Goal: Task Accomplishment & Management: Use online tool/utility

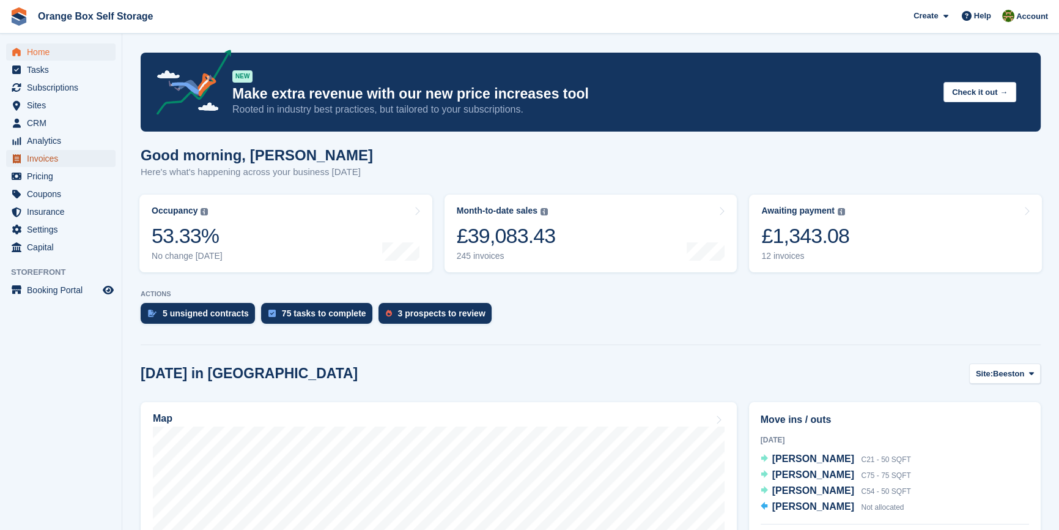
click at [48, 155] on span "Invoices" at bounding box center [63, 158] width 73 height 17
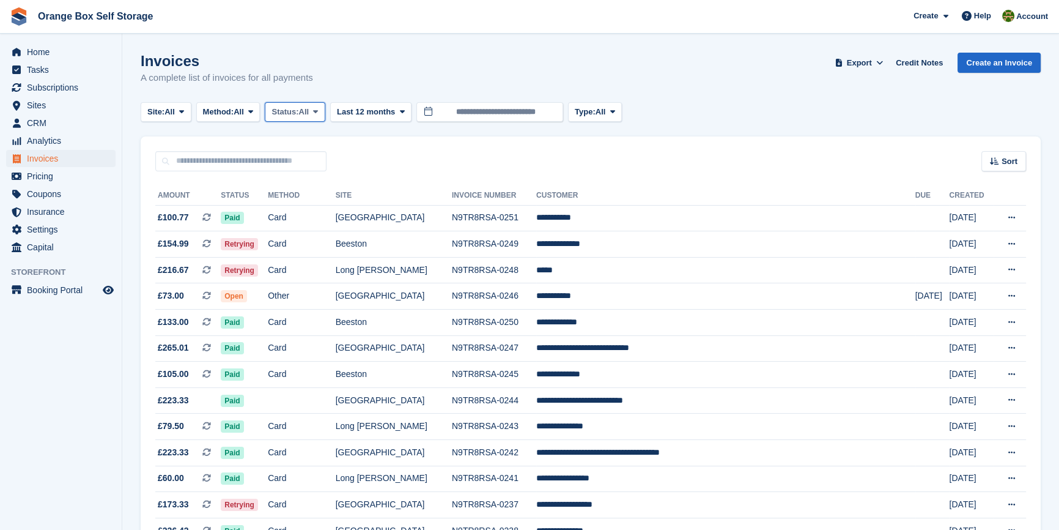
click at [277, 109] on span "Status:" at bounding box center [285, 112] width 27 height 12
click at [287, 202] on link "Open" at bounding box center [323, 207] width 106 height 22
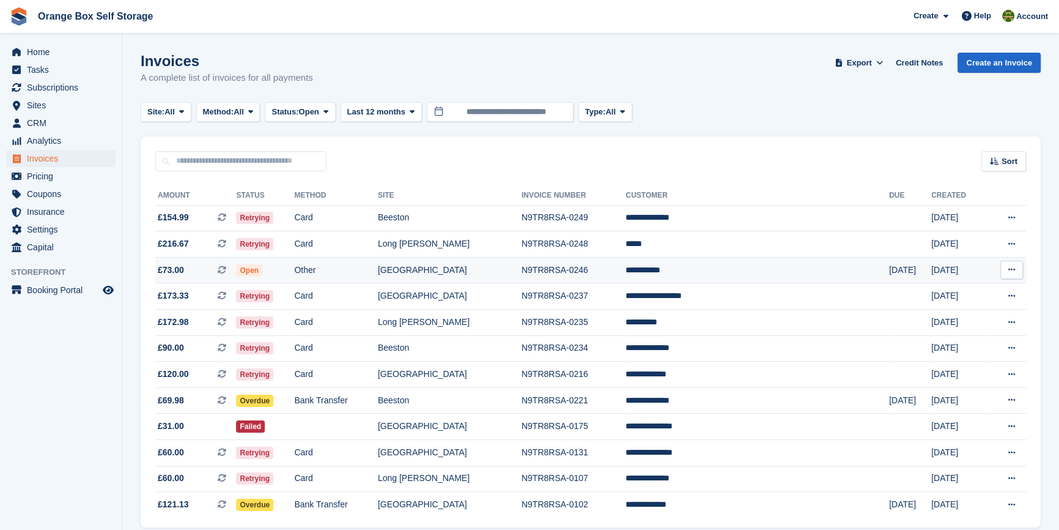
click at [294, 272] on td "Open" at bounding box center [265, 270] width 58 height 26
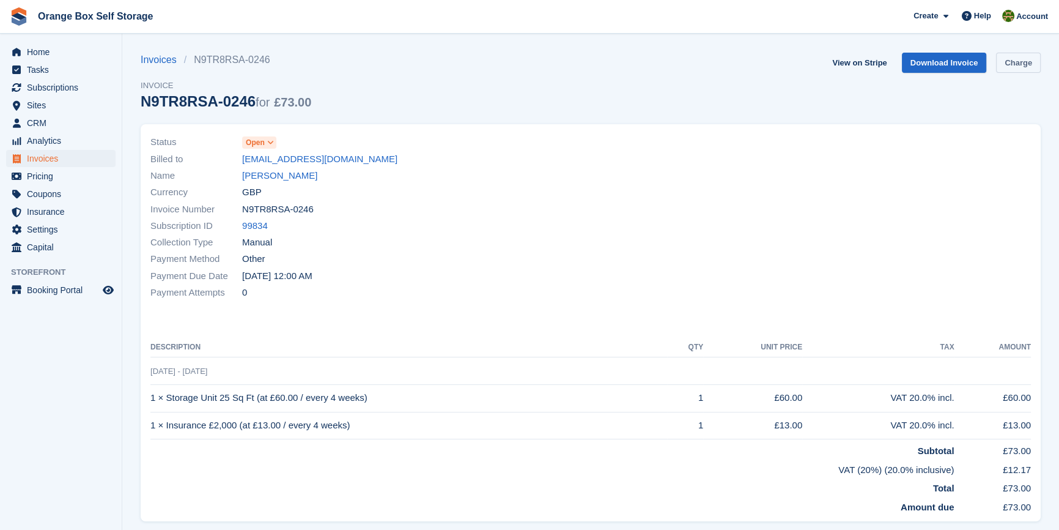
click at [1029, 72] on link "Charge" at bounding box center [1018, 63] width 45 height 20
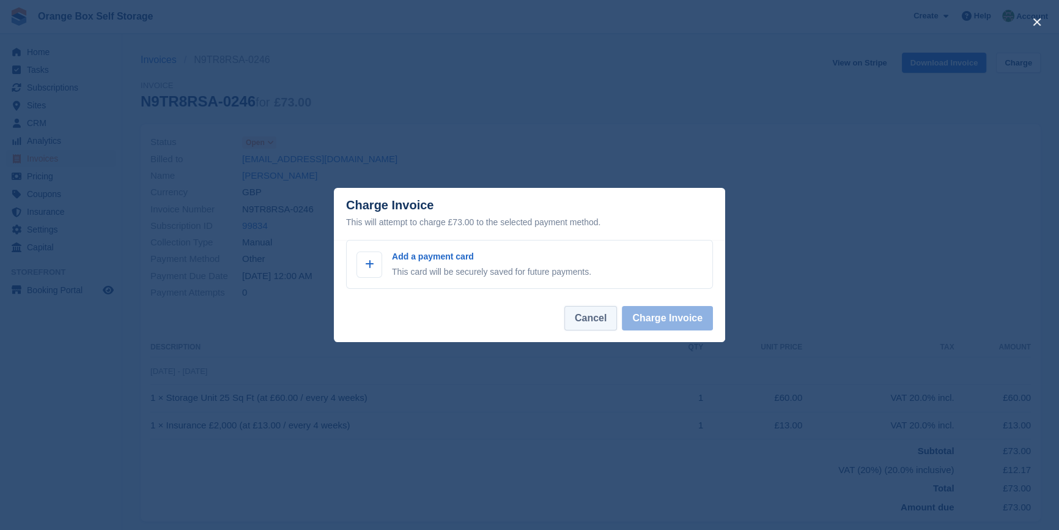
click at [594, 324] on button "Cancel" at bounding box center [590, 318] width 53 height 24
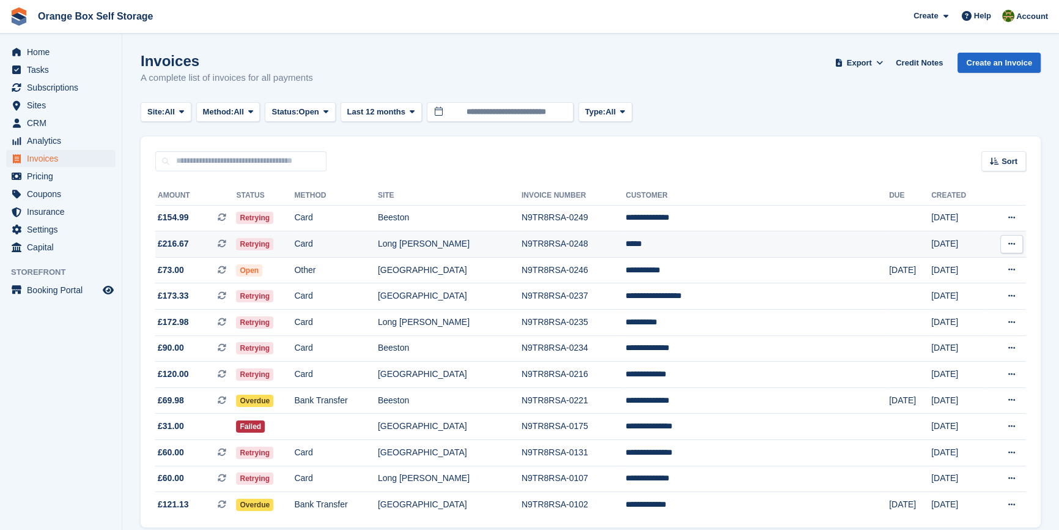
click at [294, 246] on td "Retrying" at bounding box center [265, 244] width 58 height 26
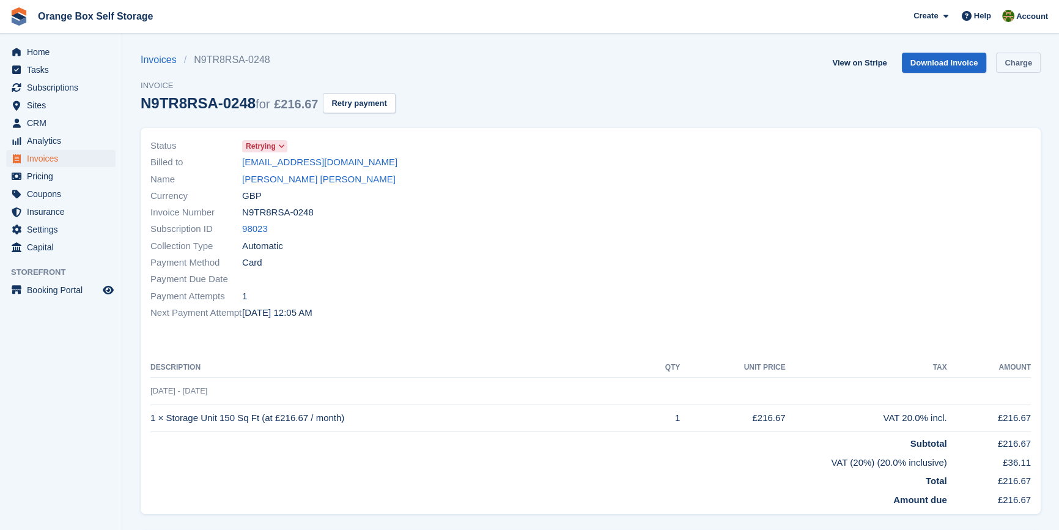
click at [1030, 58] on link "Charge" at bounding box center [1018, 63] width 45 height 20
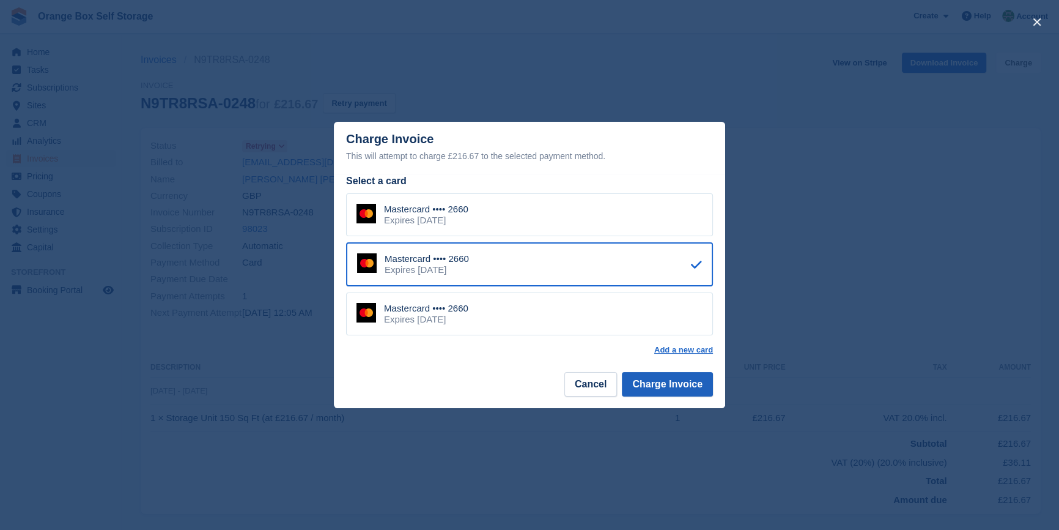
click at [653, 388] on button "Charge Invoice" at bounding box center [667, 384] width 91 height 24
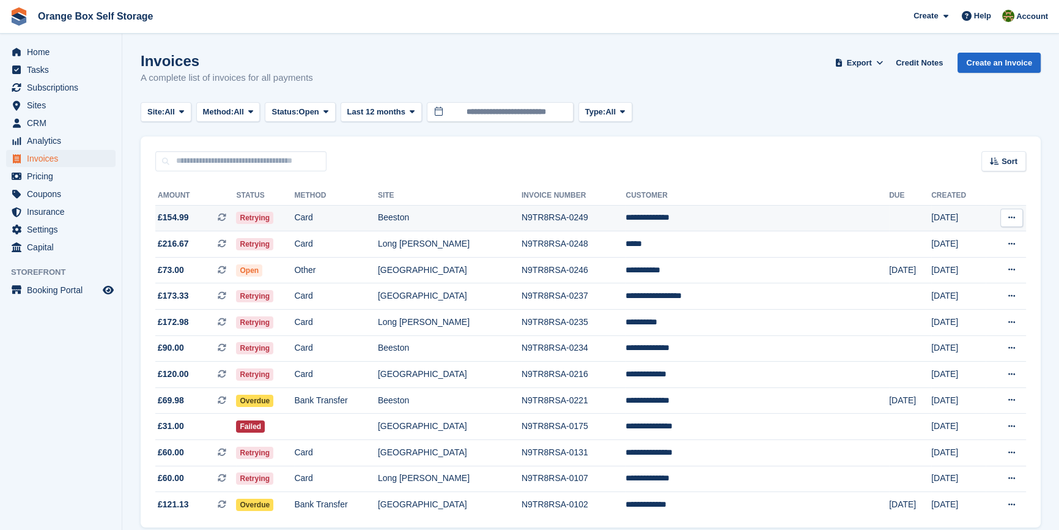
click at [366, 218] on td "Card" at bounding box center [335, 218] width 83 height 26
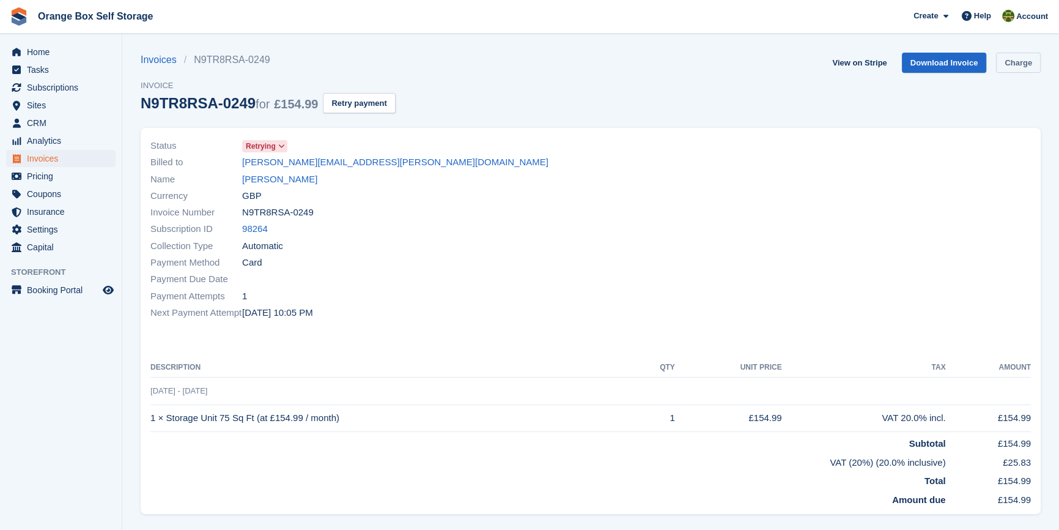
click at [1033, 65] on link "Charge" at bounding box center [1018, 63] width 45 height 20
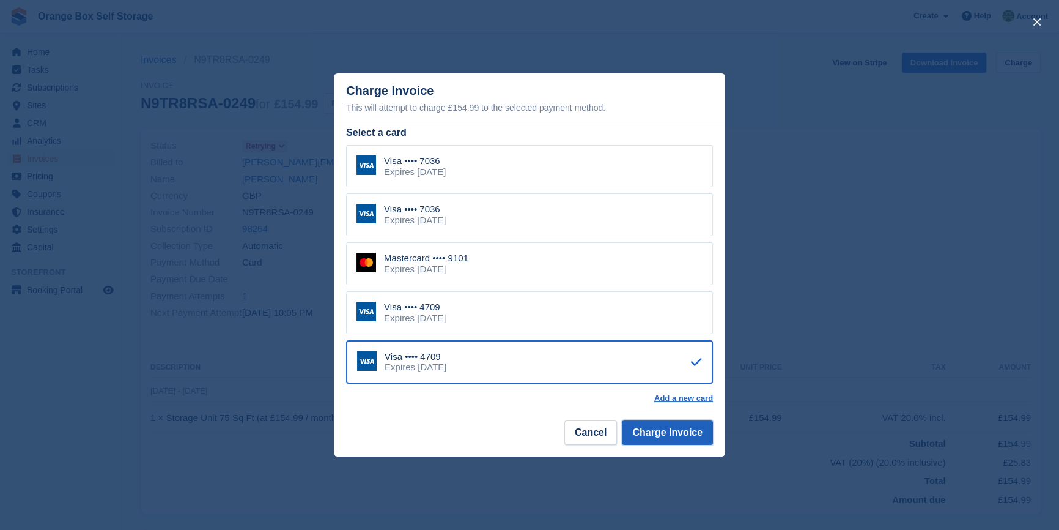
click at [679, 440] on button "Charge Invoice" at bounding box center [667, 432] width 91 height 24
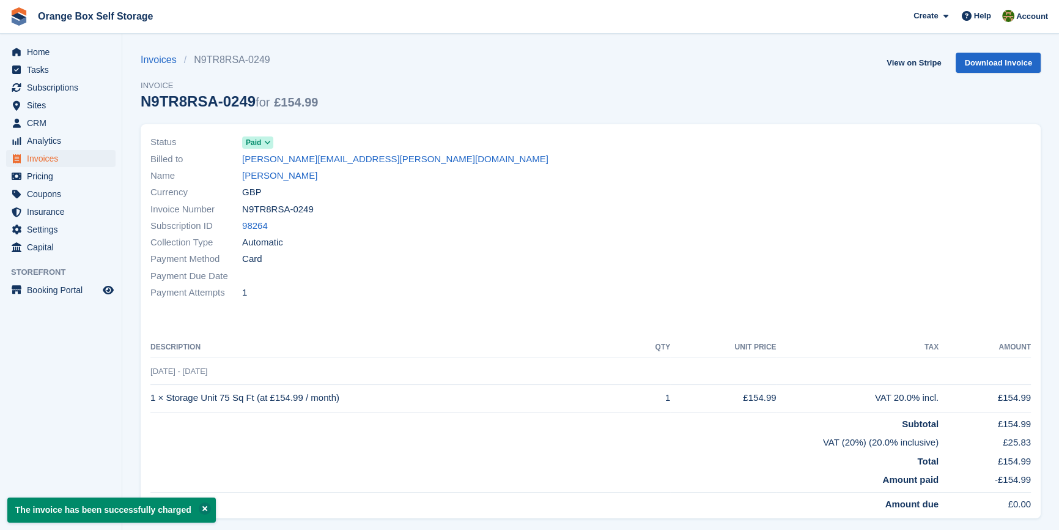
click at [531, 287] on div "Payment Attempts 1" at bounding box center [366, 292] width 433 height 17
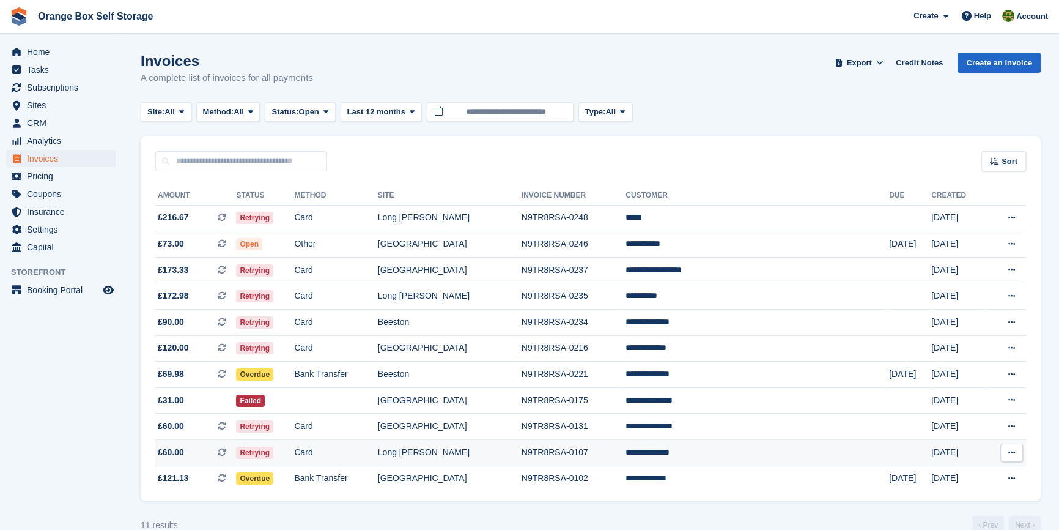
click at [294, 452] on td "Retrying" at bounding box center [265, 453] width 58 height 26
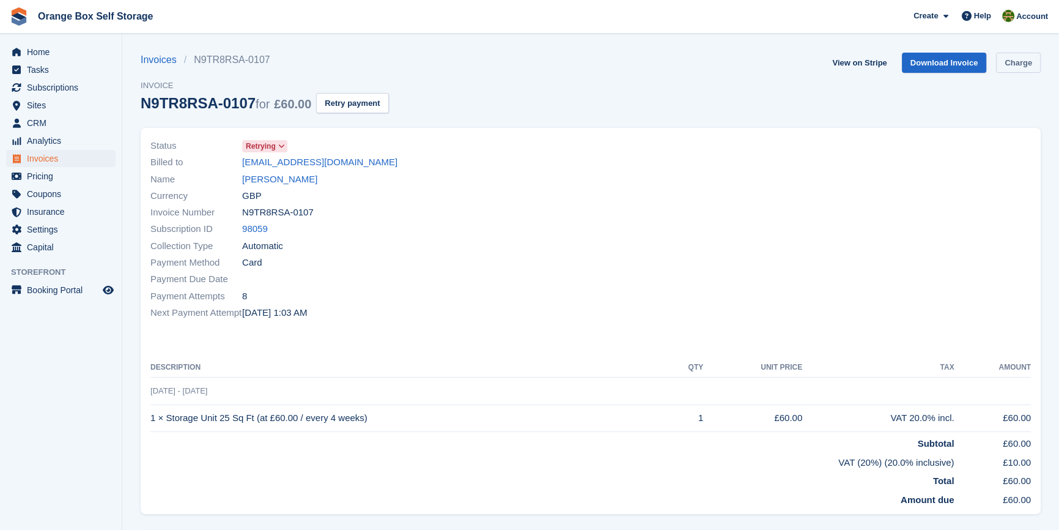
click at [1010, 64] on link "Charge" at bounding box center [1018, 63] width 45 height 20
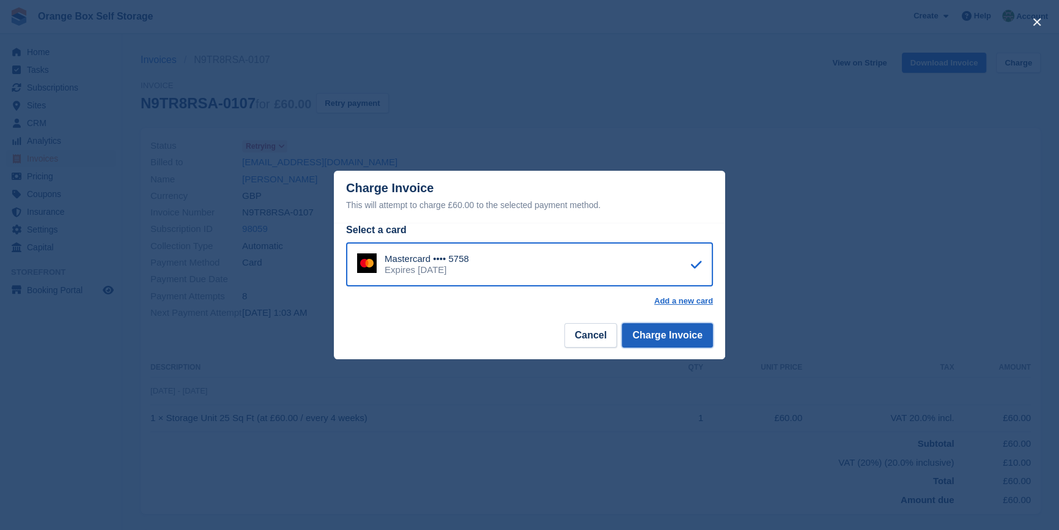
click at [669, 342] on button "Charge Invoice" at bounding box center [667, 335] width 91 height 24
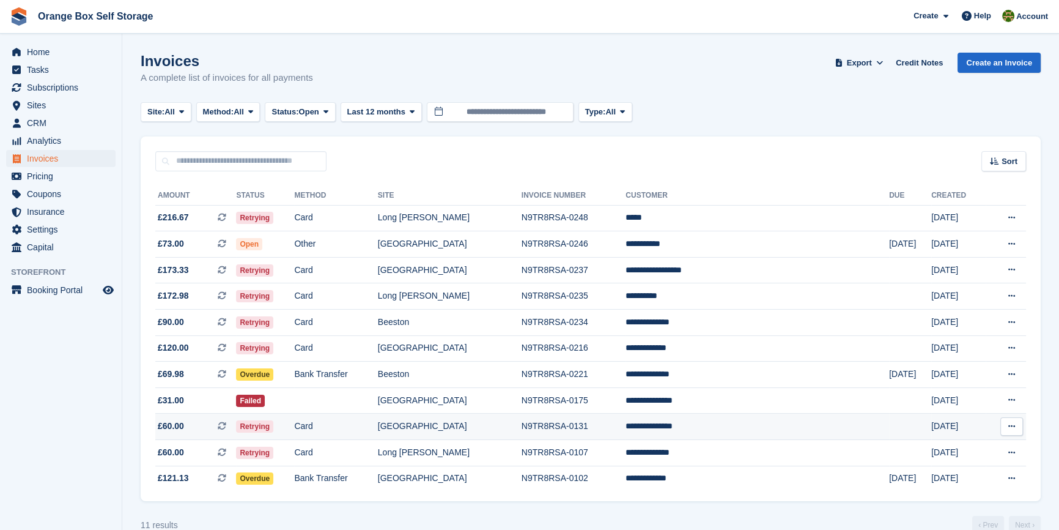
click at [294, 431] on td "Retrying" at bounding box center [265, 426] width 58 height 26
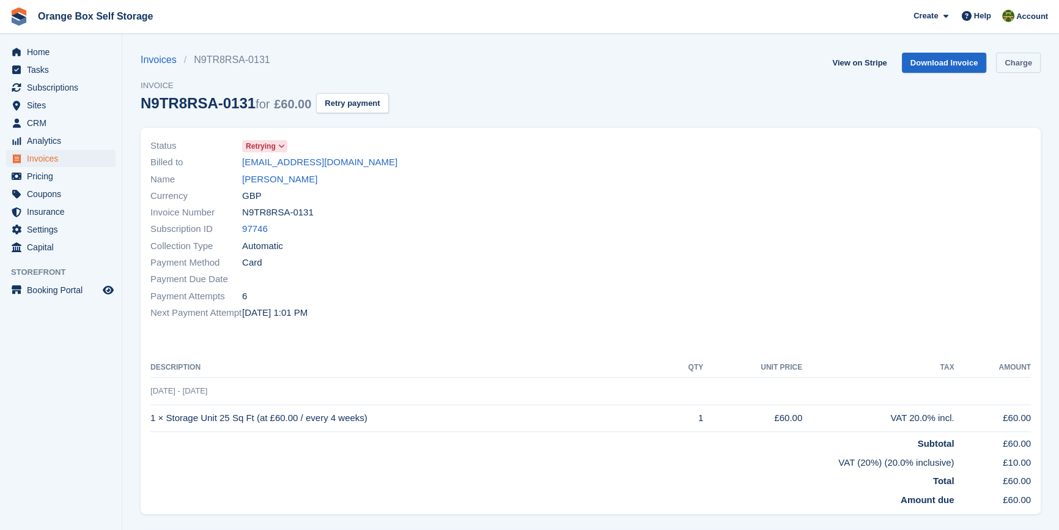
click at [1027, 62] on link "Charge" at bounding box center [1018, 63] width 45 height 20
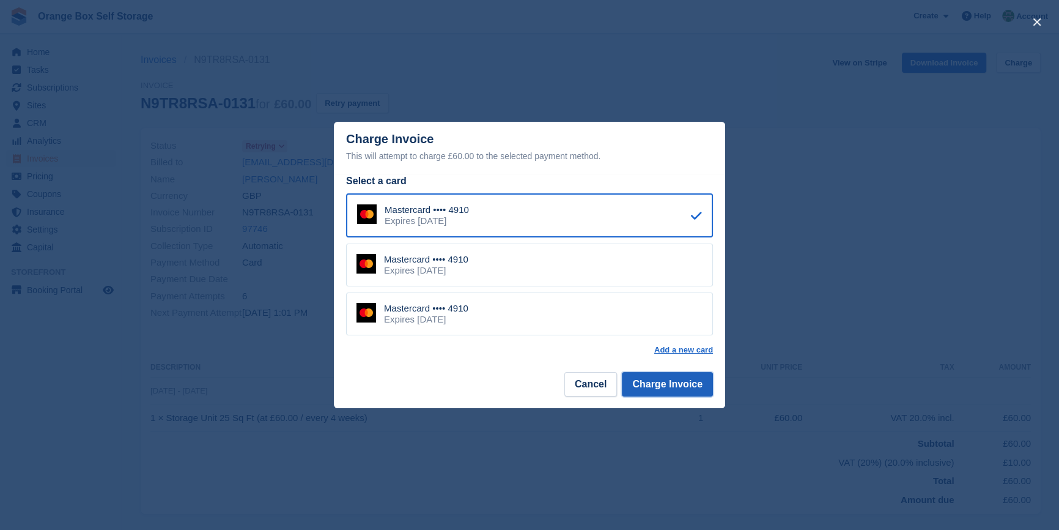
click at [684, 385] on button "Charge Invoice" at bounding box center [667, 384] width 91 height 24
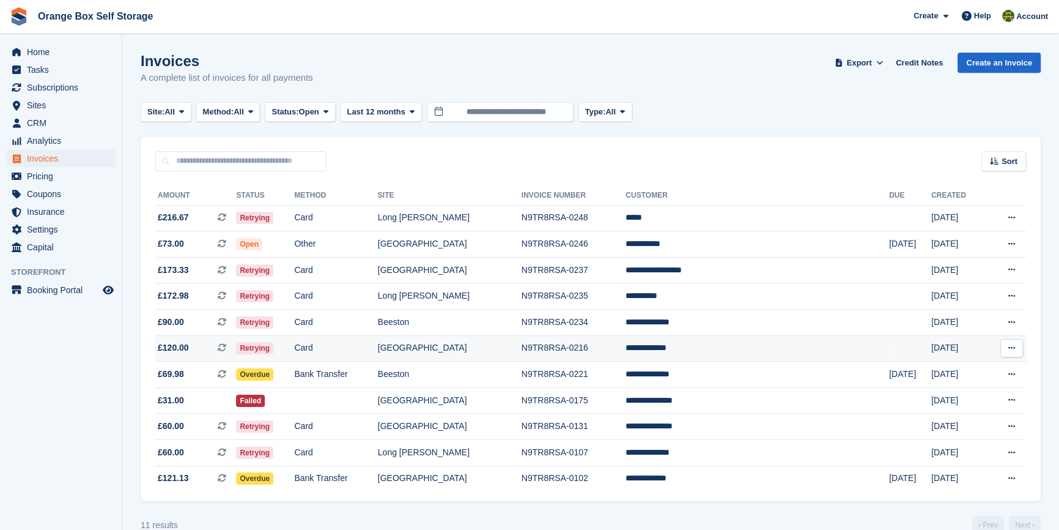
click at [352, 352] on td "Card" at bounding box center [335, 348] width 83 height 26
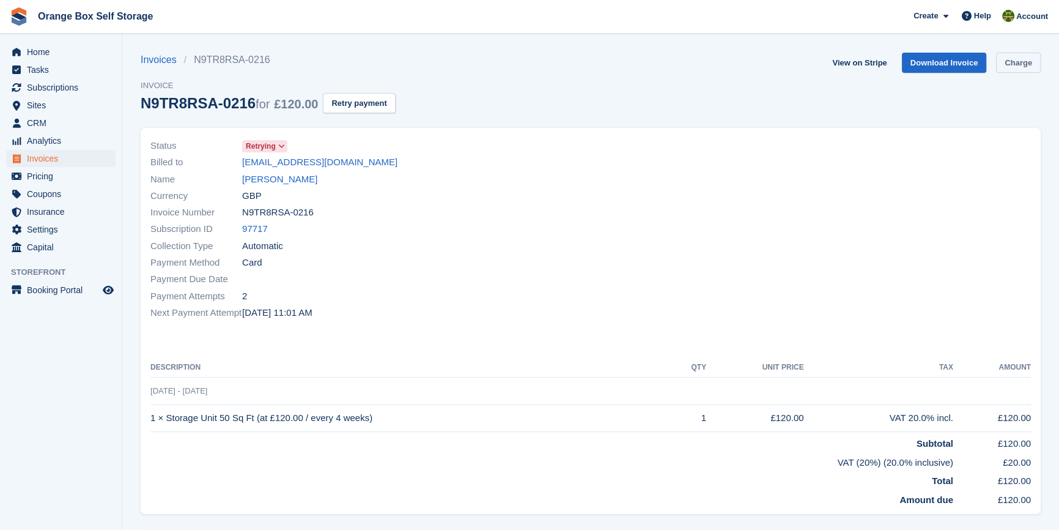
click at [1007, 60] on link "Charge" at bounding box center [1018, 63] width 45 height 20
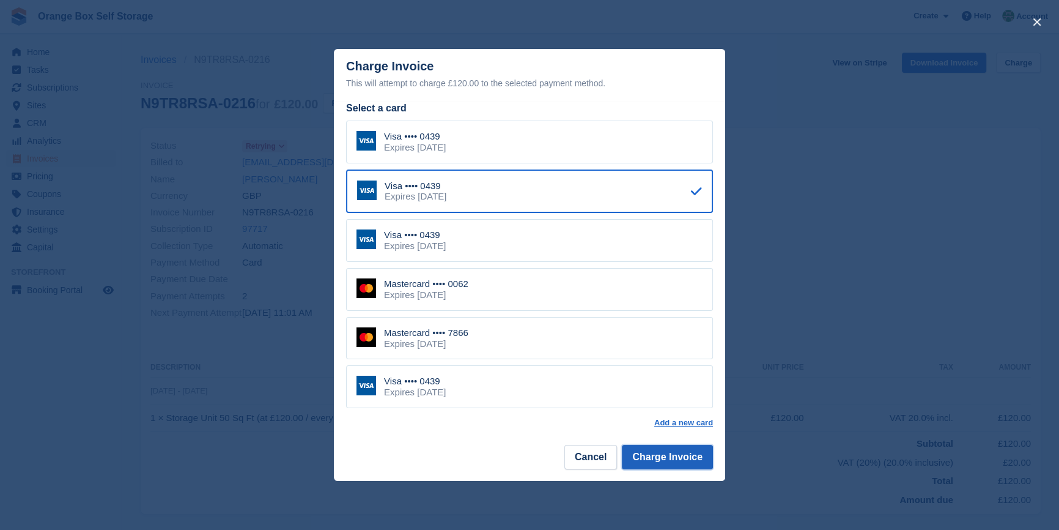
click at [668, 449] on button "Charge Invoice" at bounding box center [667, 457] width 91 height 24
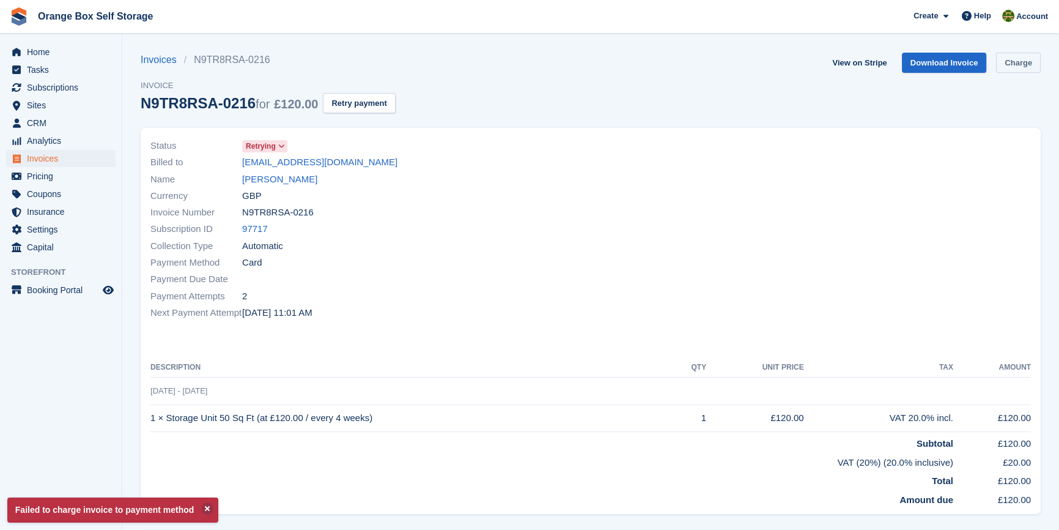
click at [1018, 62] on link "Charge" at bounding box center [1018, 63] width 45 height 20
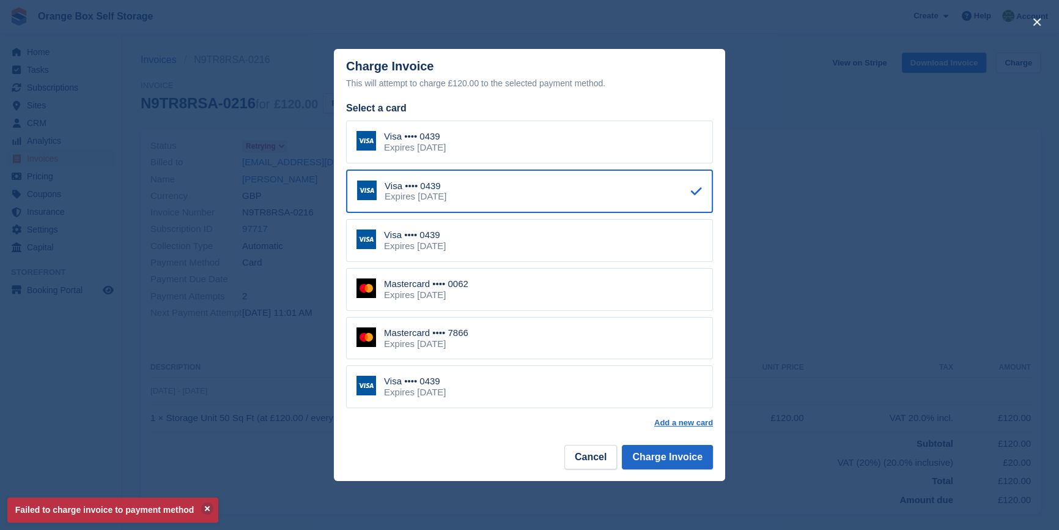
click at [505, 286] on div "Mastercard •••• 0062 Expires August 2029" at bounding box center [529, 289] width 367 height 43
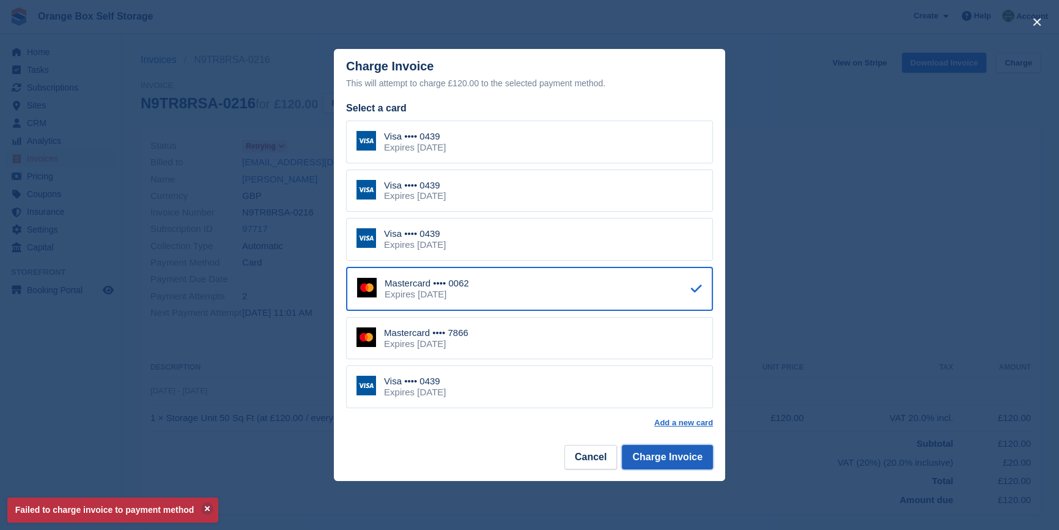
click at [664, 463] on button "Charge Invoice" at bounding box center [667, 457] width 91 height 24
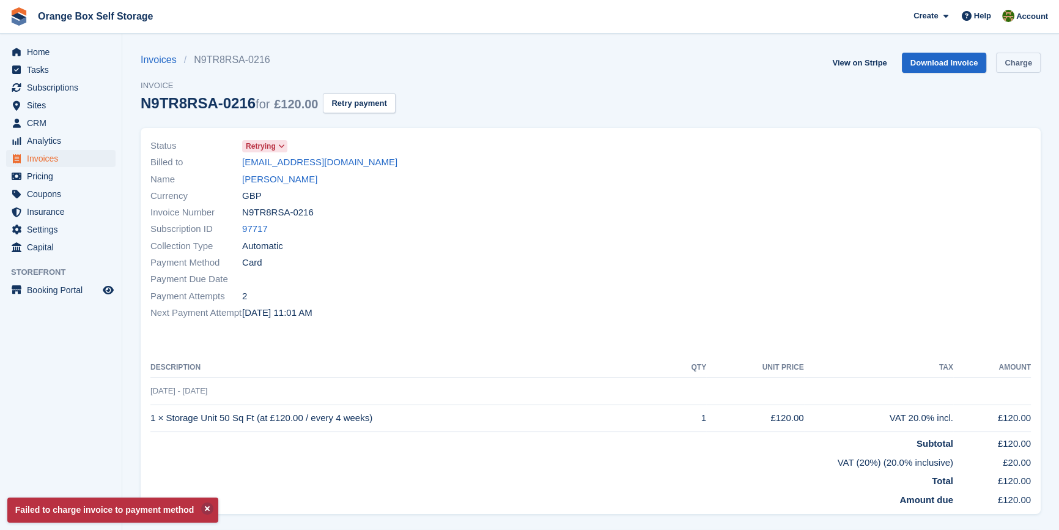
click at [1026, 58] on link "Charge" at bounding box center [1018, 63] width 45 height 20
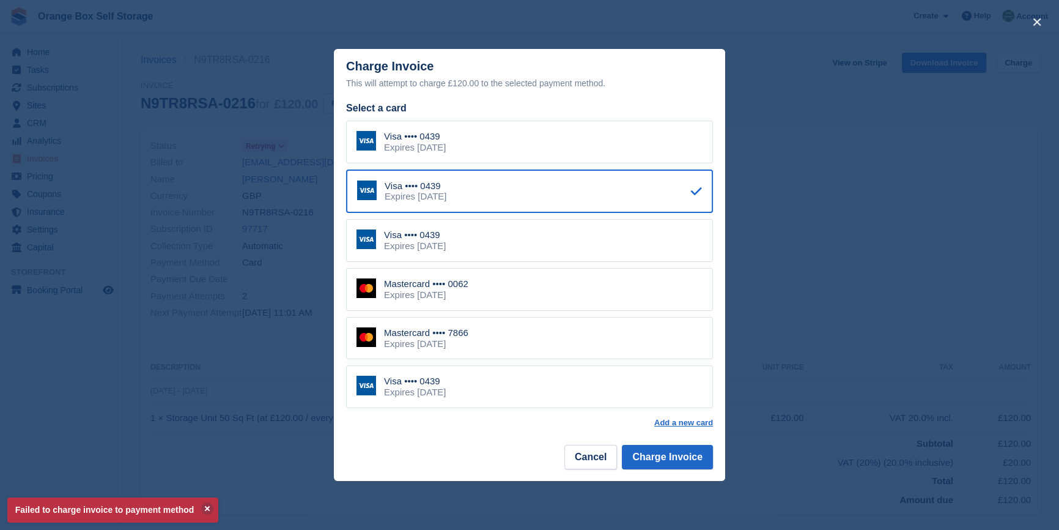
click at [539, 342] on div "Mastercard •••• 7866 Expires January 2030" at bounding box center [529, 338] width 367 height 43
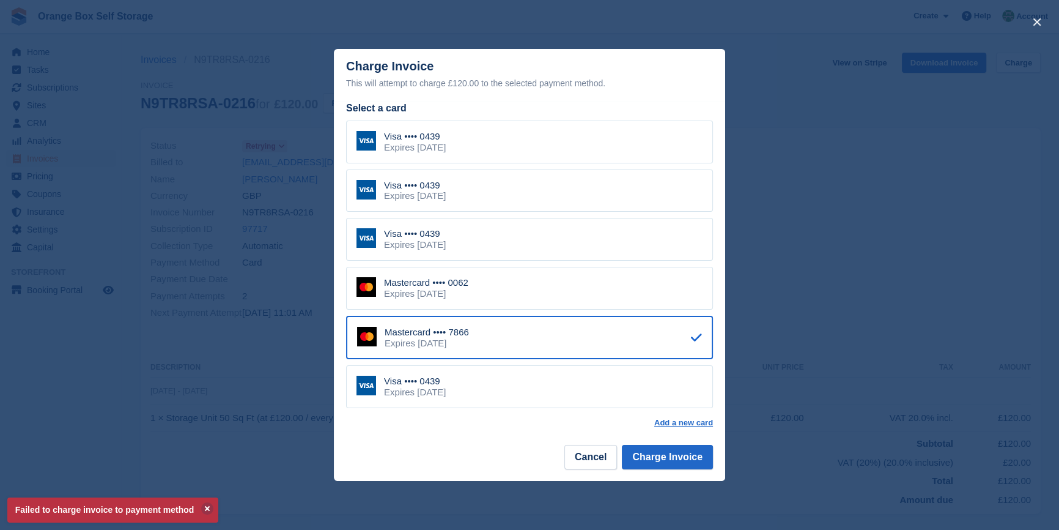
click at [676, 479] on footer "Cancel Charge Invoice" at bounding box center [529, 461] width 391 height 39
click at [666, 459] on button "Charge Invoice" at bounding box center [667, 457] width 91 height 24
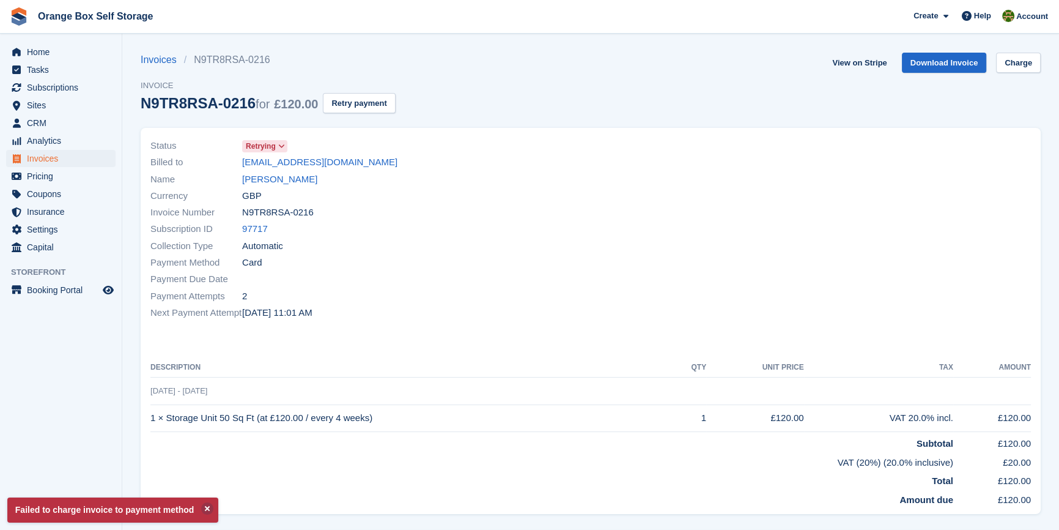
click at [560, 270] on div "Payment Method Card" at bounding box center [366, 262] width 433 height 17
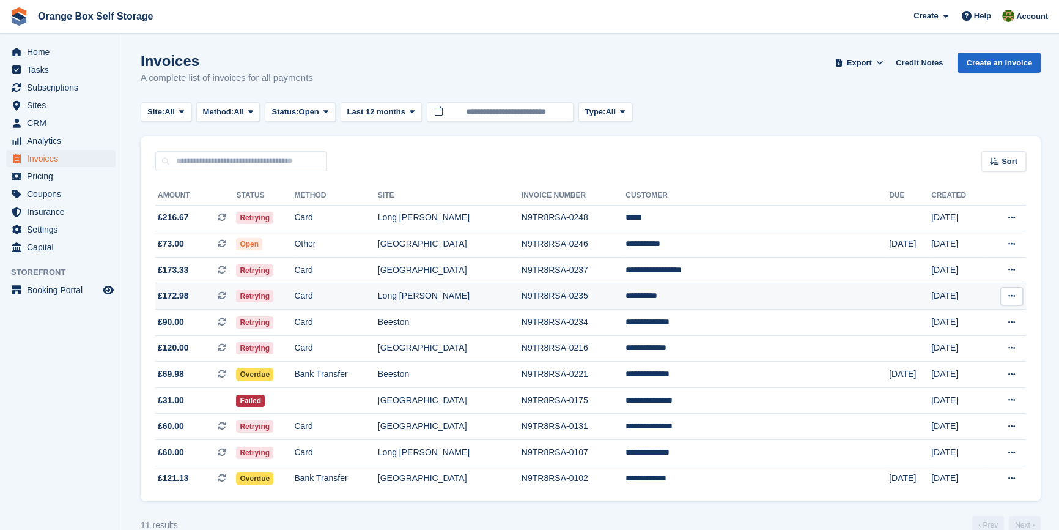
click at [371, 290] on td "Card" at bounding box center [335, 296] width 83 height 26
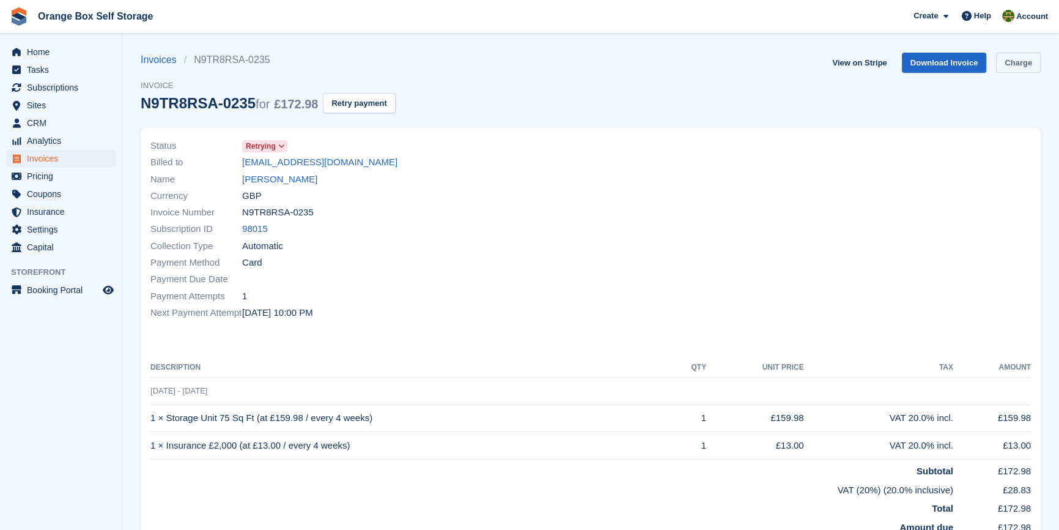
click at [1019, 68] on link "Charge" at bounding box center [1018, 63] width 45 height 20
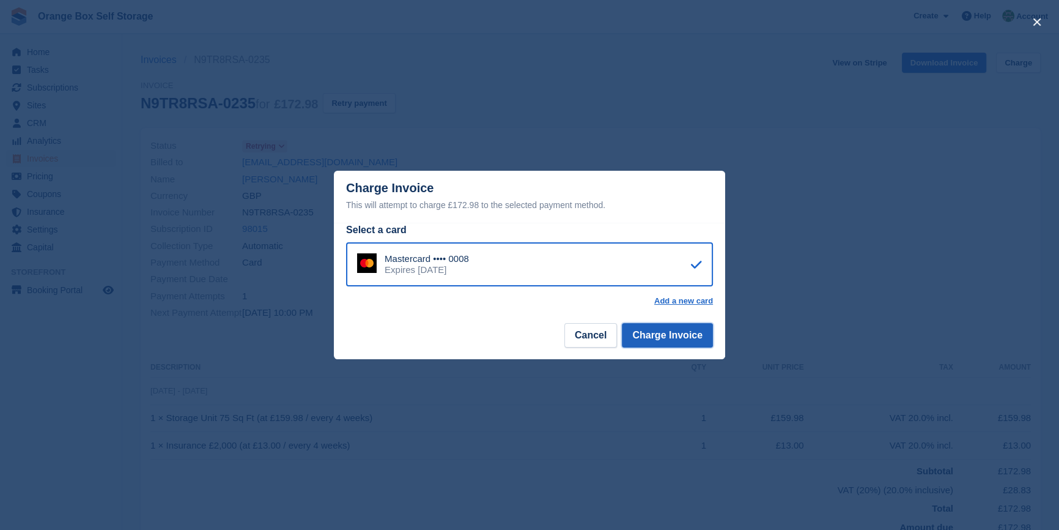
click at [703, 325] on button "Charge Invoice" at bounding box center [667, 335] width 91 height 24
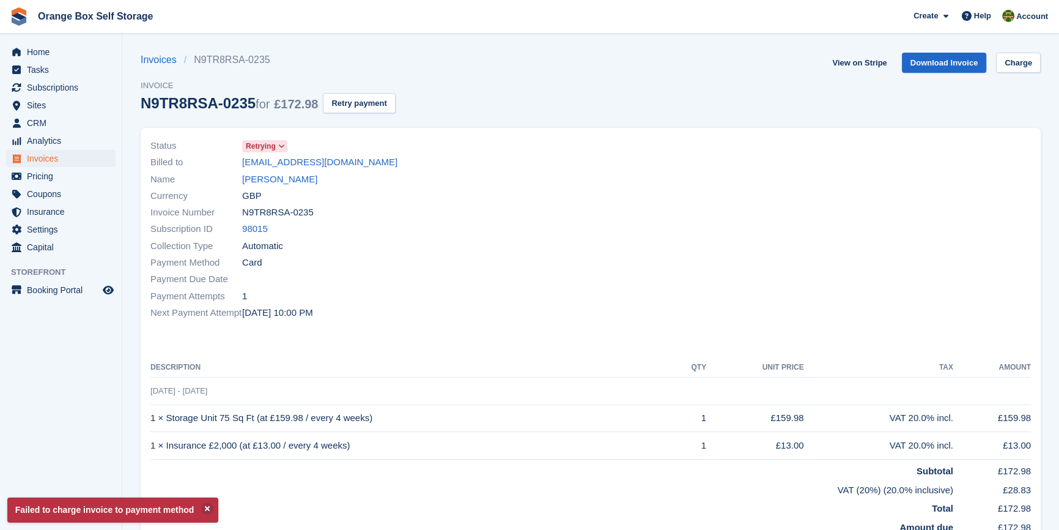
click at [499, 294] on div "Payment Attempts 1" at bounding box center [366, 295] width 433 height 17
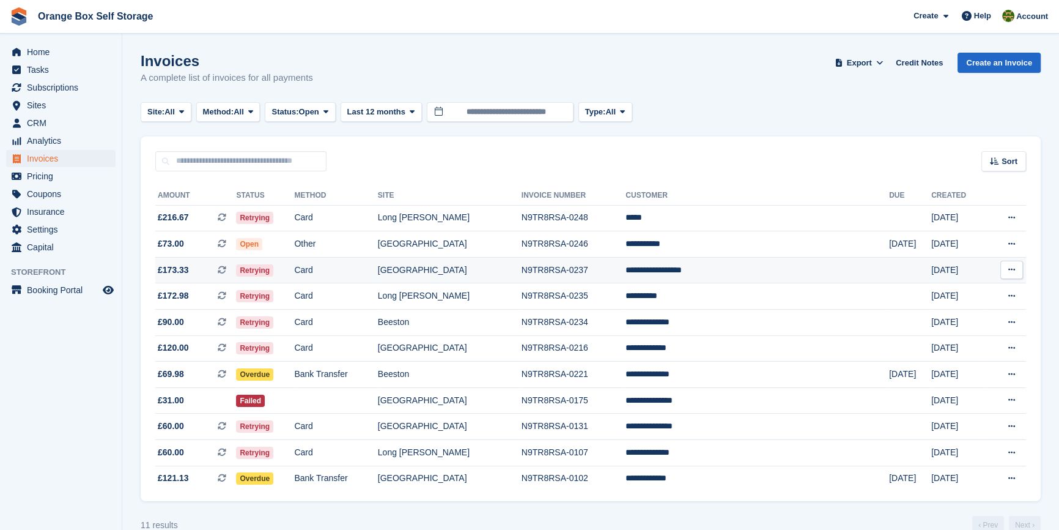
click at [376, 270] on td "Card" at bounding box center [335, 270] width 83 height 26
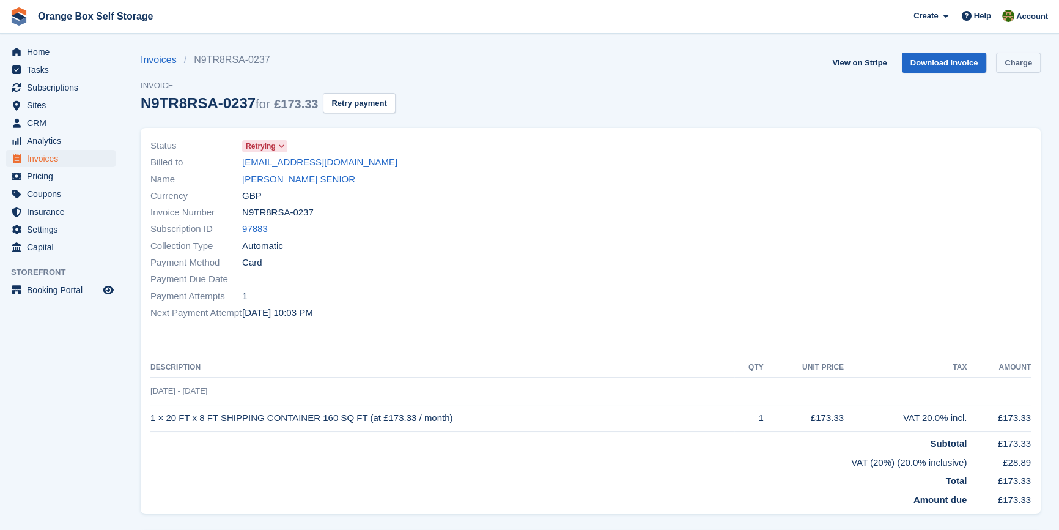
click at [1009, 67] on link "Charge" at bounding box center [1018, 63] width 45 height 20
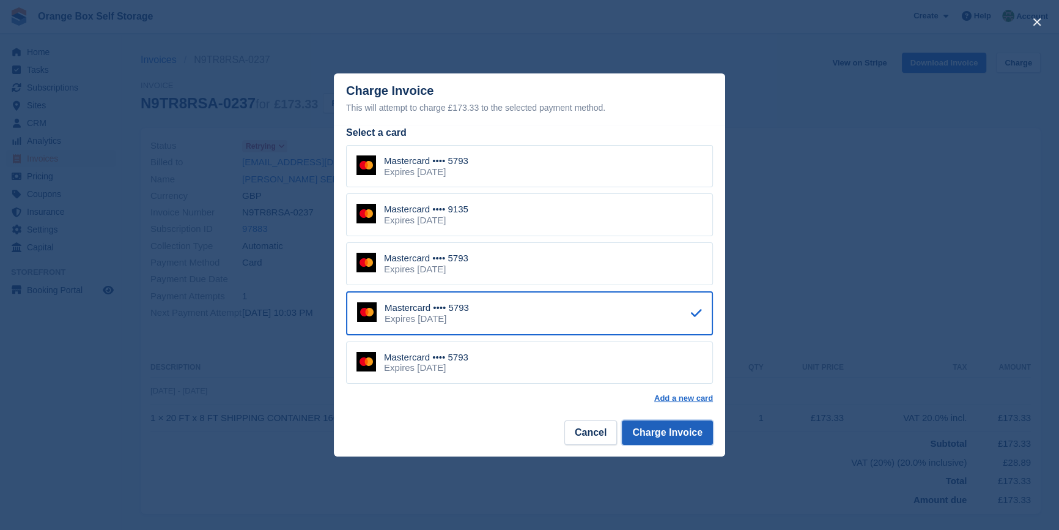
click at [667, 432] on button "Charge Invoice" at bounding box center [667, 432] width 91 height 24
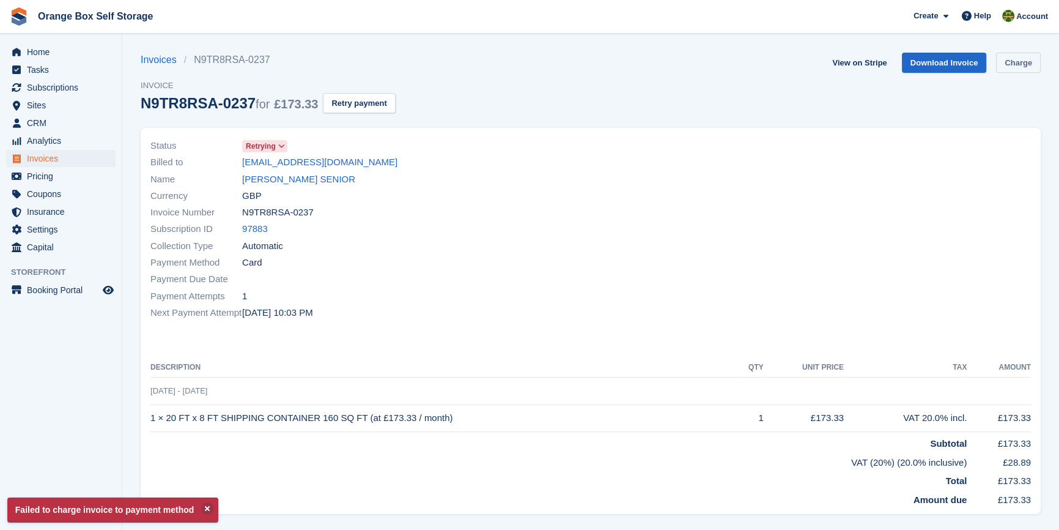
click at [1007, 65] on link "Charge" at bounding box center [1018, 63] width 45 height 20
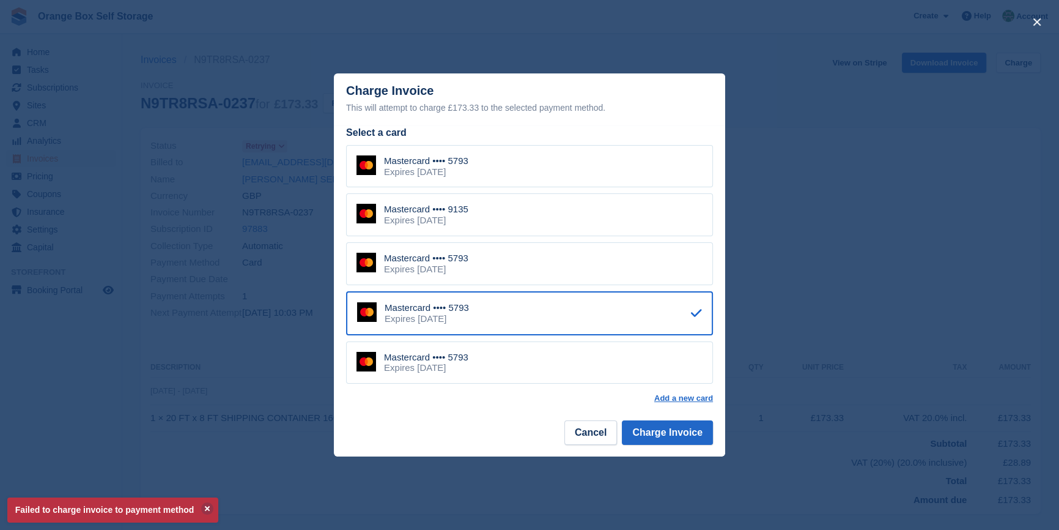
click at [572, 215] on div "Mastercard •••• 9135 Expires November 2026" at bounding box center [529, 214] width 367 height 43
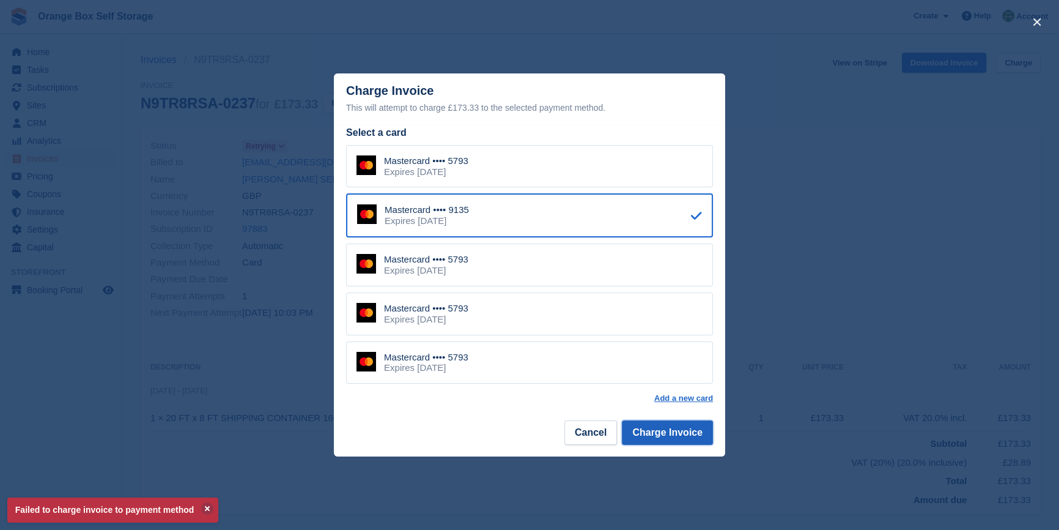
click at [655, 431] on button "Charge Invoice" at bounding box center [667, 432] width 91 height 24
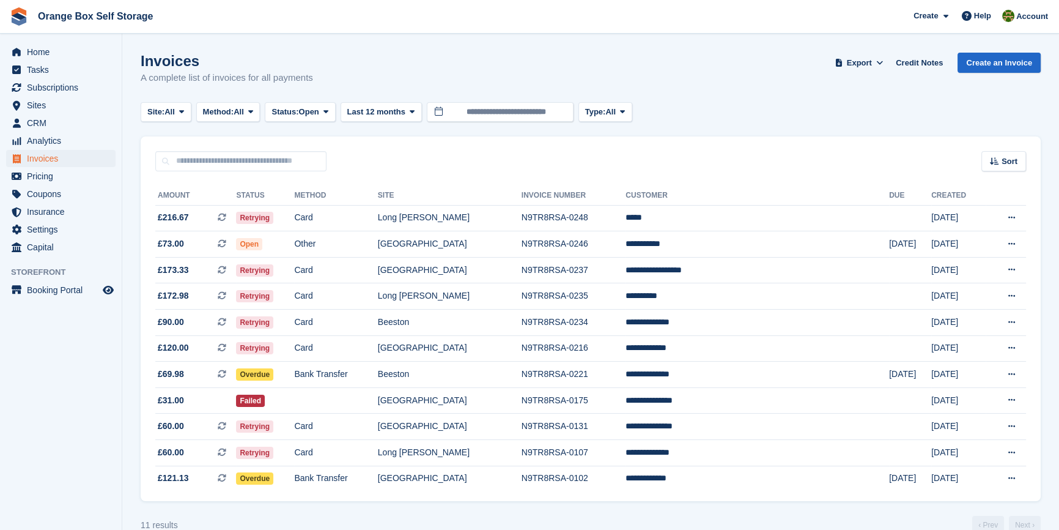
click at [714, 146] on div "Sort Sort by Date created Created (oldest first) Created (newest first)" at bounding box center [591, 153] width 900 height 35
click at [294, 240] on td "Open" at bounding box center [265, 244] width 58 height 26
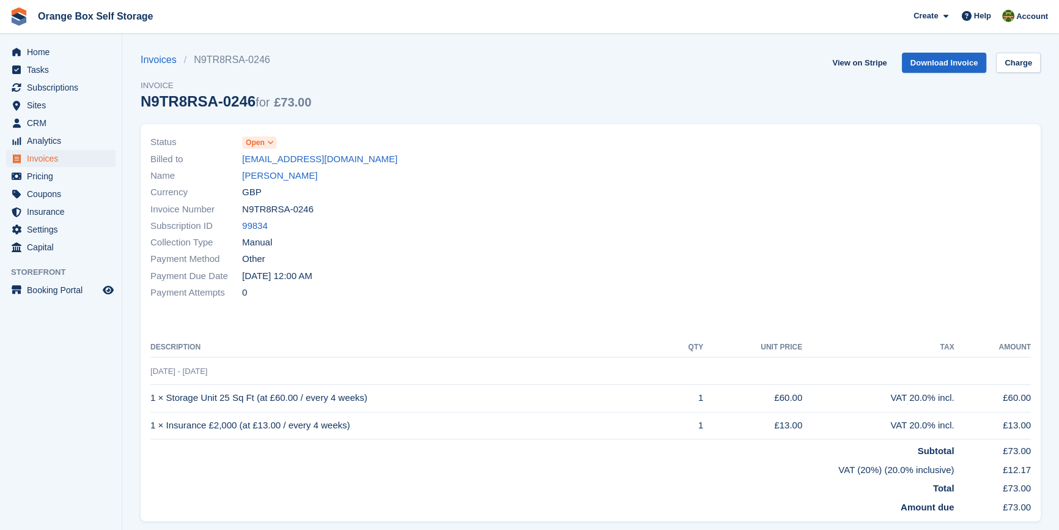
click at [459, 283] on div "Payment Due Date [DATE] 12:00 AM" at bounding box center [366, 275] width 433 height 17
